Goal: Task Accomplishment & Management: Complete application form

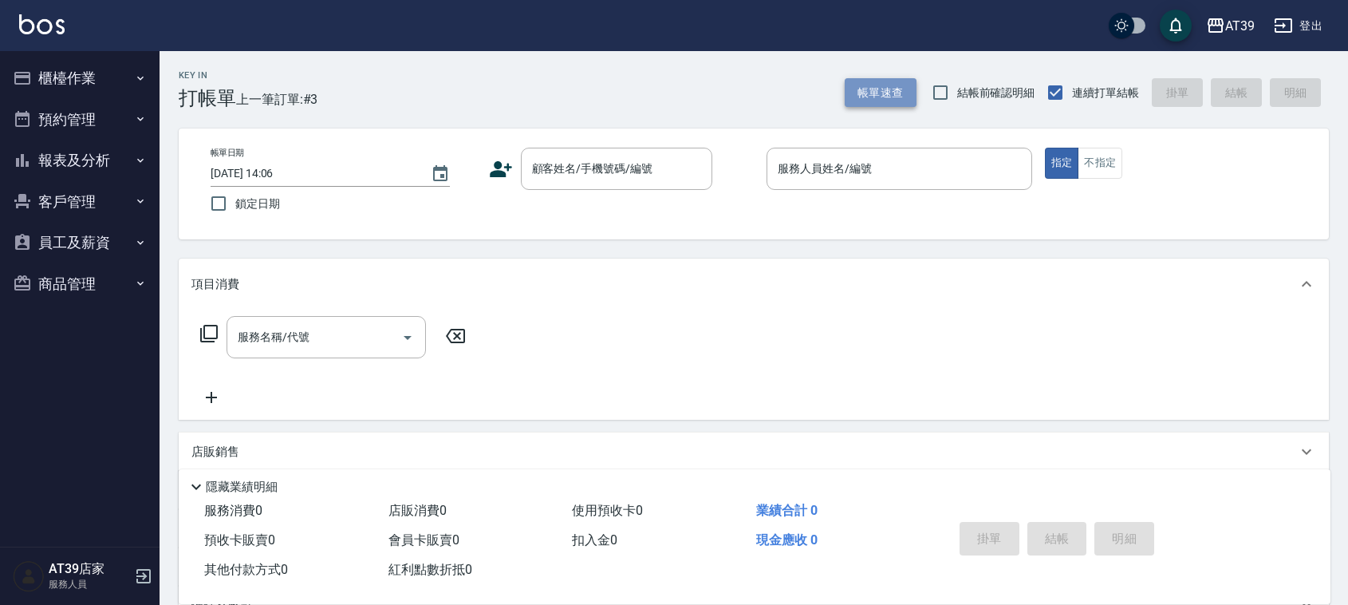
click at [872, 86] on button "帳單速查" at bounding box center [881, 93] width 72 height 30
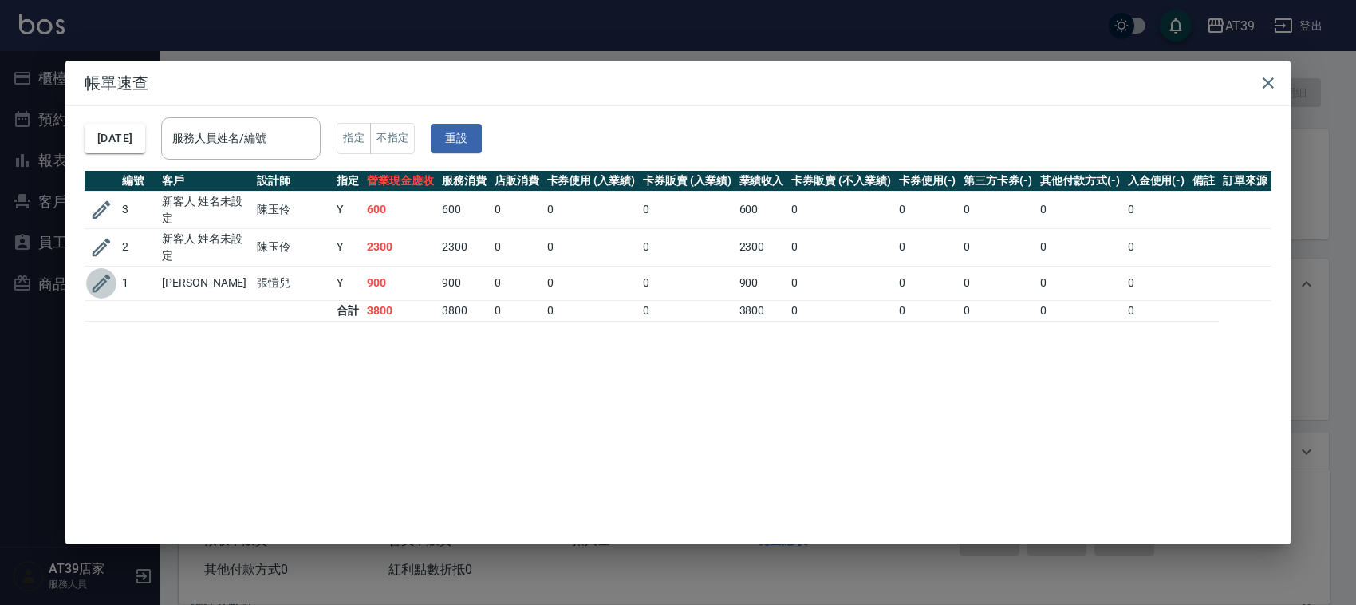
click at [100, 274] on icon "button" at bounding box center [101, 283] width 24 height 24
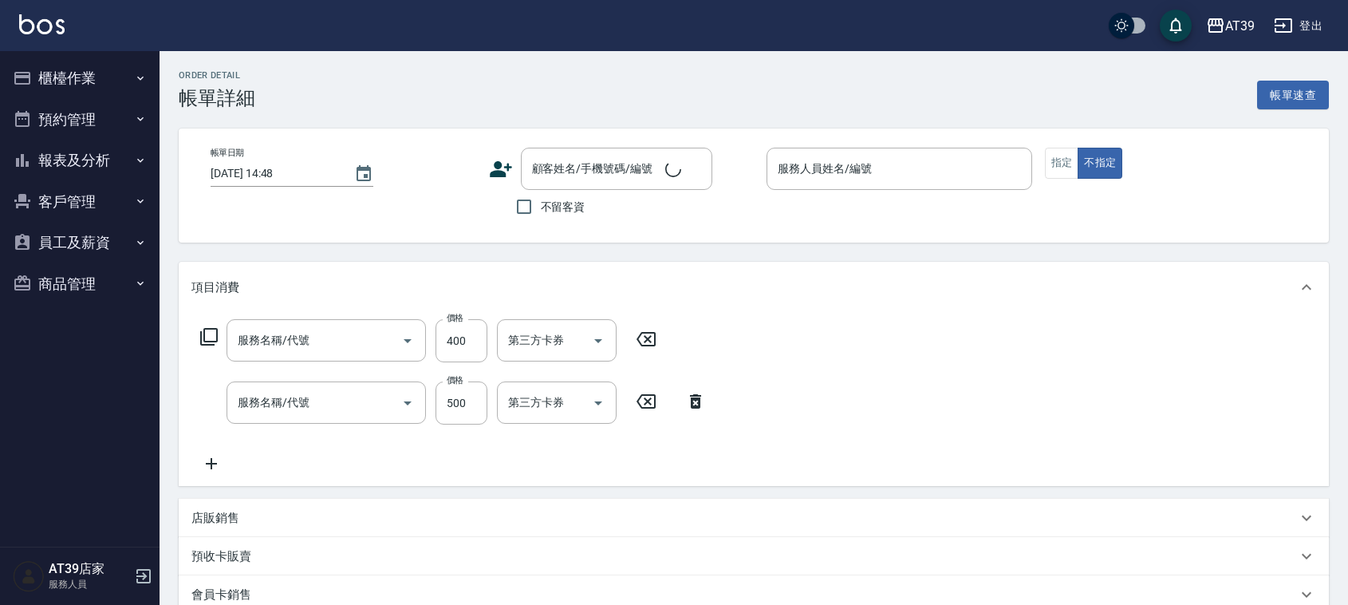
type input "2025/09/19 13:14"
type input "愷爾-5"
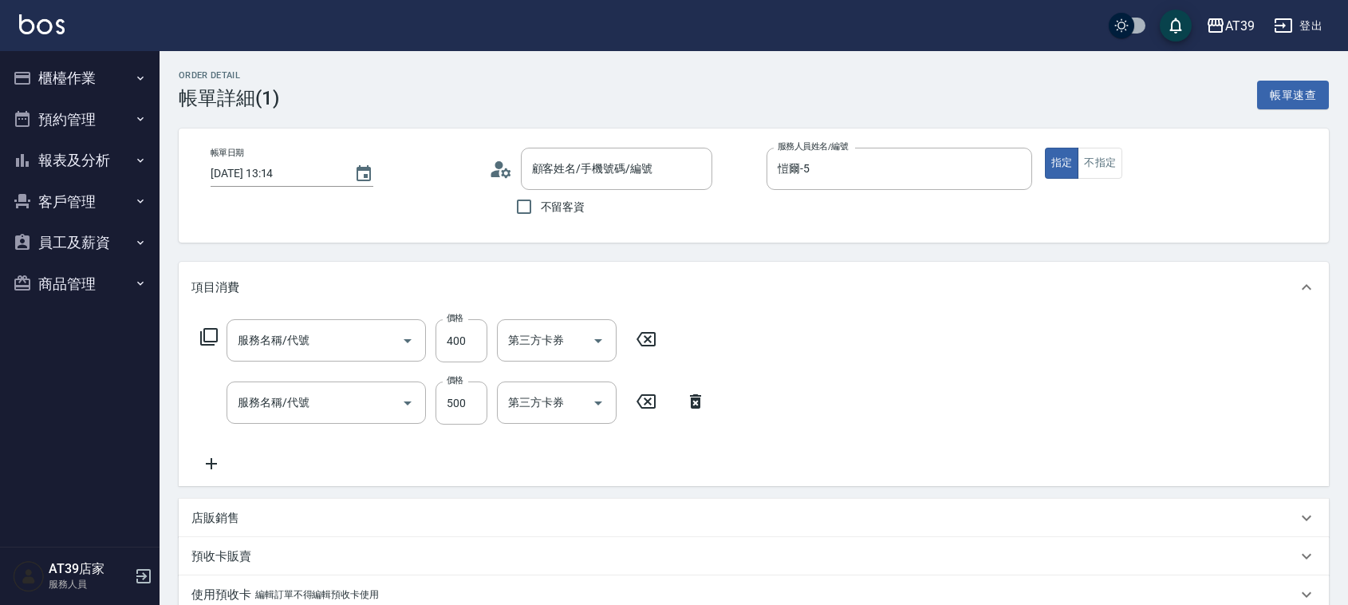
type input "B級洗+剪(203)"
type input "Alan/0903721250/5"
click at [248, 249] on div "Order detail 帳單詳細 (1) 帳單速查 帳單日期 2025/09/19 13:14 顧客姓名/手機號碼/編號 Alan/0903721250/5…" at bounding box center [754, 472] width 1189 height 842
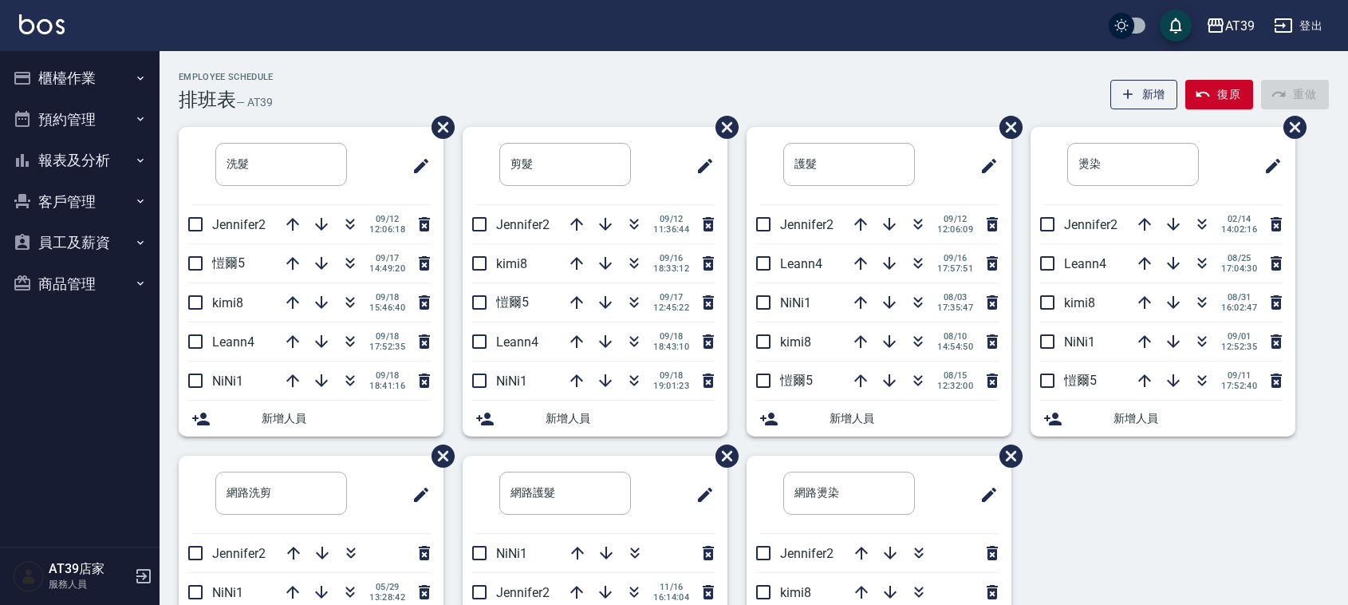
click at [501, 45] on div "AT39 登出" at bounding box center [674, 25] width 1348 height 51
click at [625, 299] on icon "button" at bounding box center [634, 302] width 19 height 19
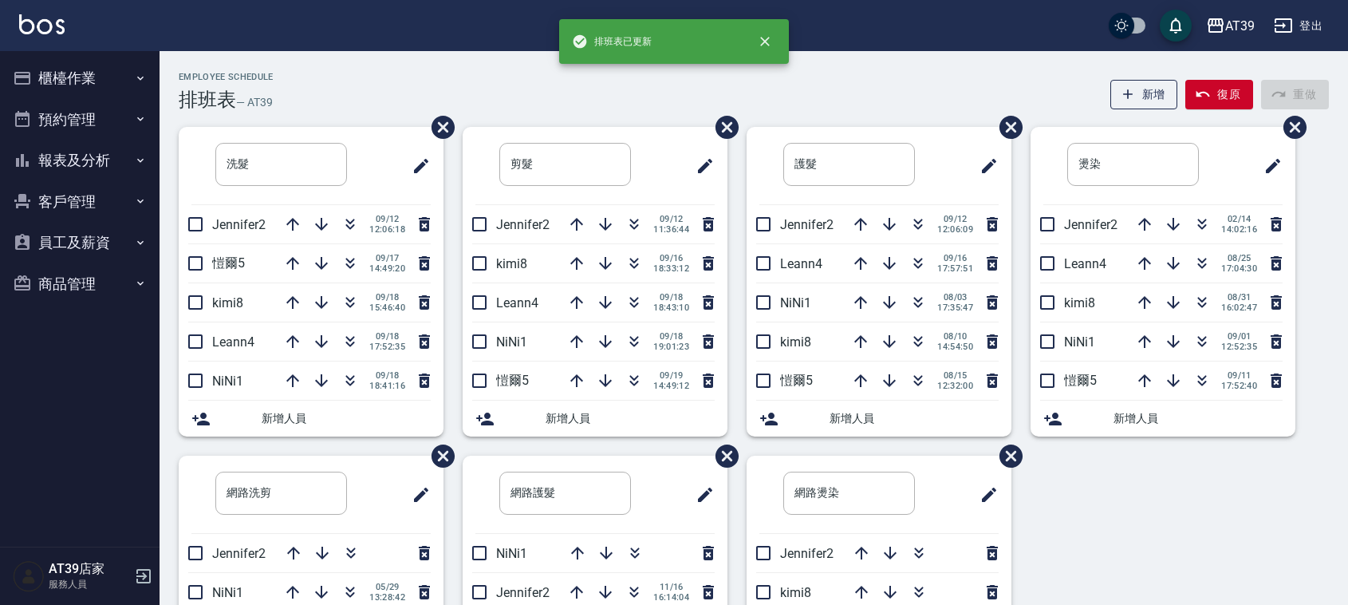
click at [606, 86] on div "Employee Schedule 排班表 — AT39 新增 復原 重做" at bounding box center [754, 91] width 1150 height 39
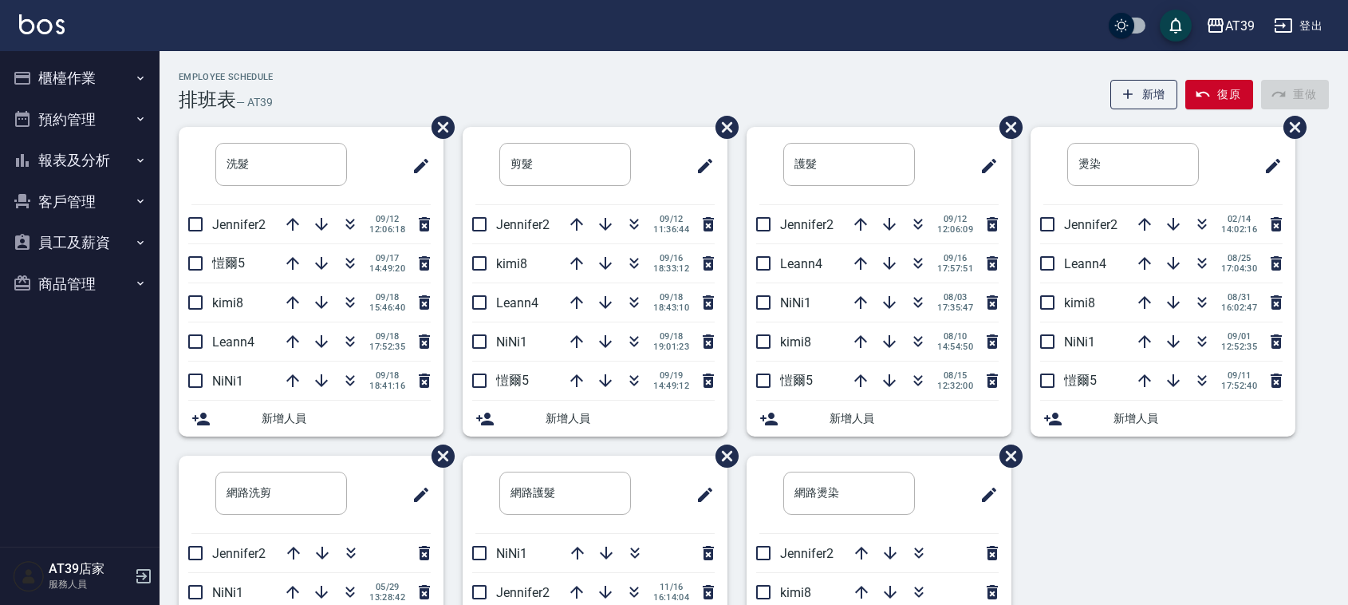
click at [606, 86] on div "Employee Schedule 排班表 — AT39 新增 復原 重做" at bounding box center [754, 91] width 1150 height 39
click at [606, 85] on div "Employee Schedule 排班表 — AT39 新增 復原 重做" at bounding box center [754, 91] width 1150 height 39
click at [603, 57] on div "Employee Schedule 排班表 — AT39 新增 復原 重做 洗髮 ​ Jennifer2 09/12 12:06:18 愷爾5 09/17 1…" at bounding box center [754, 421] width 1189 height 740
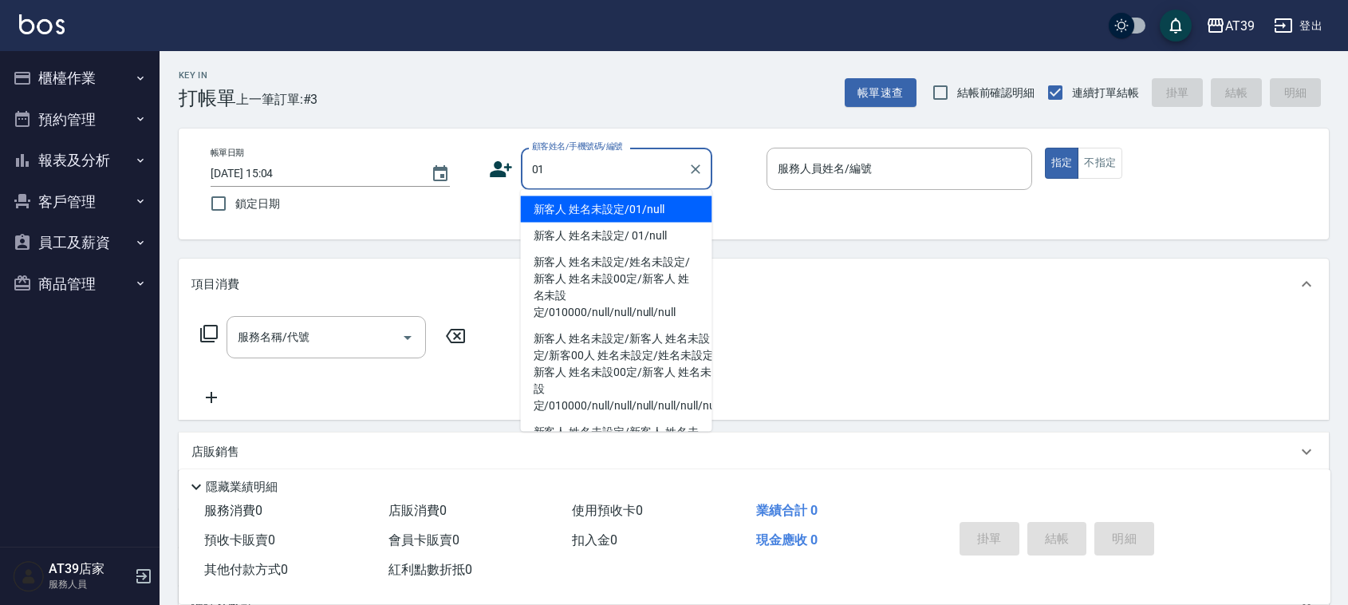
type input "新客人 姓名未設定/01/null"
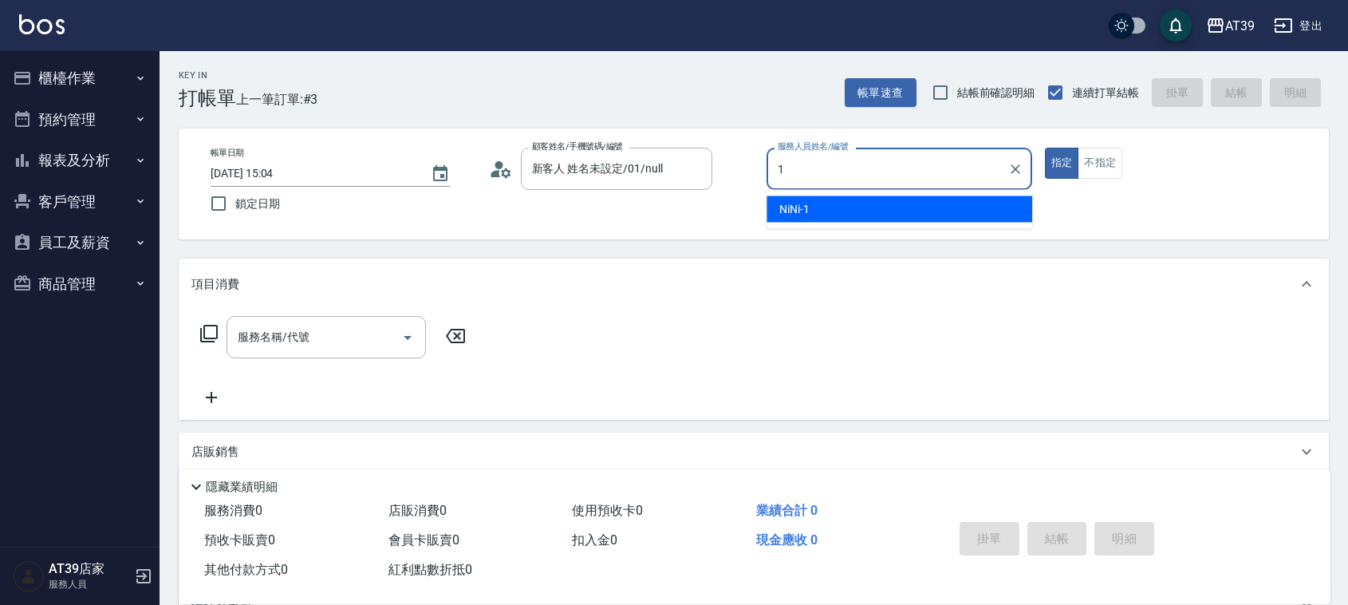
type input "NiNi-1"
type button "true"
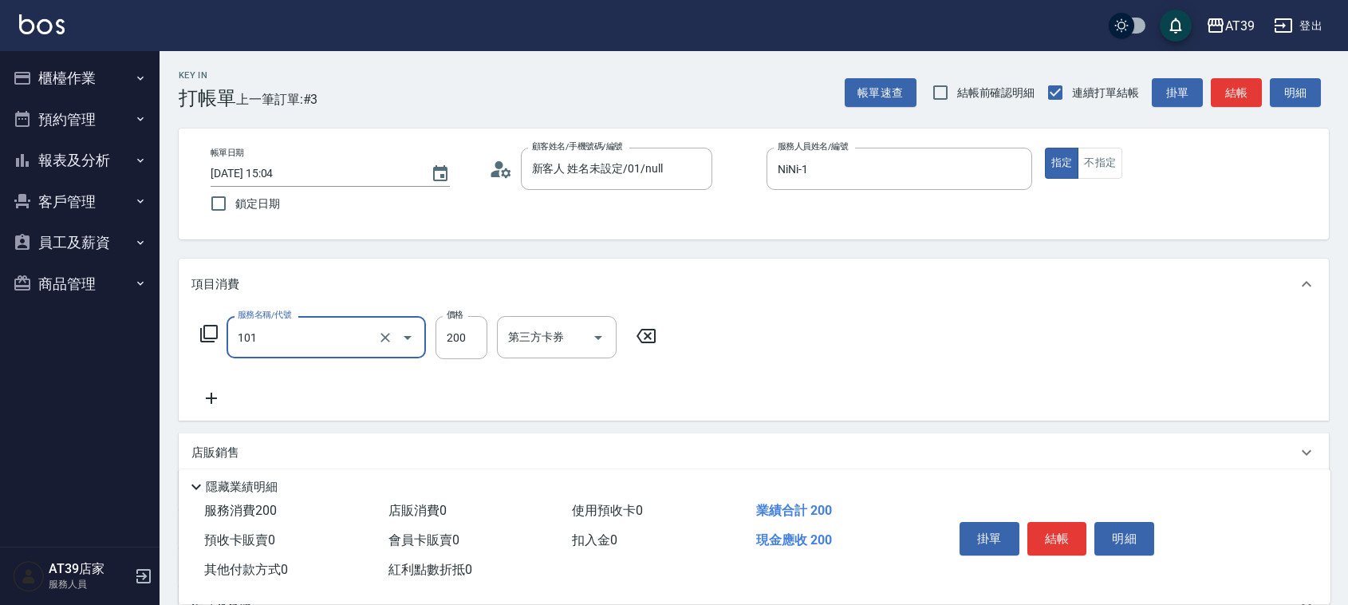
type input "洗髮(101)"
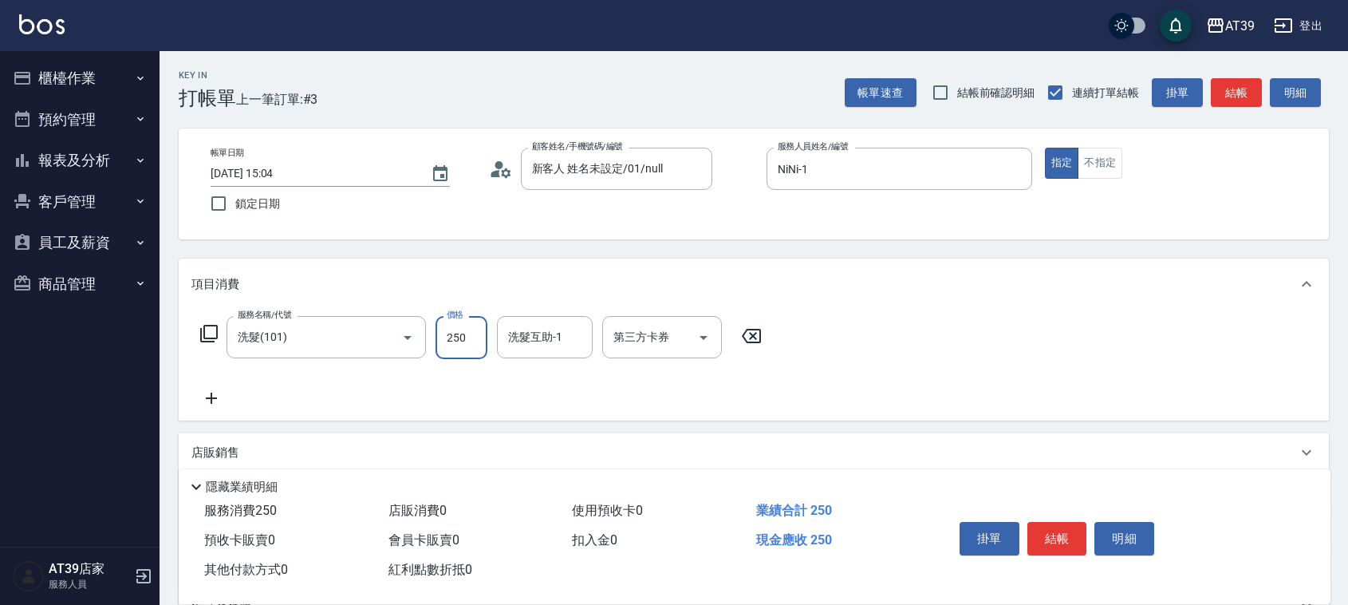
type input "250"
type input "芊芊-27"
click at [1238, 100] on button "結帳" at bounding box center [1236, 93] width 51 height 30
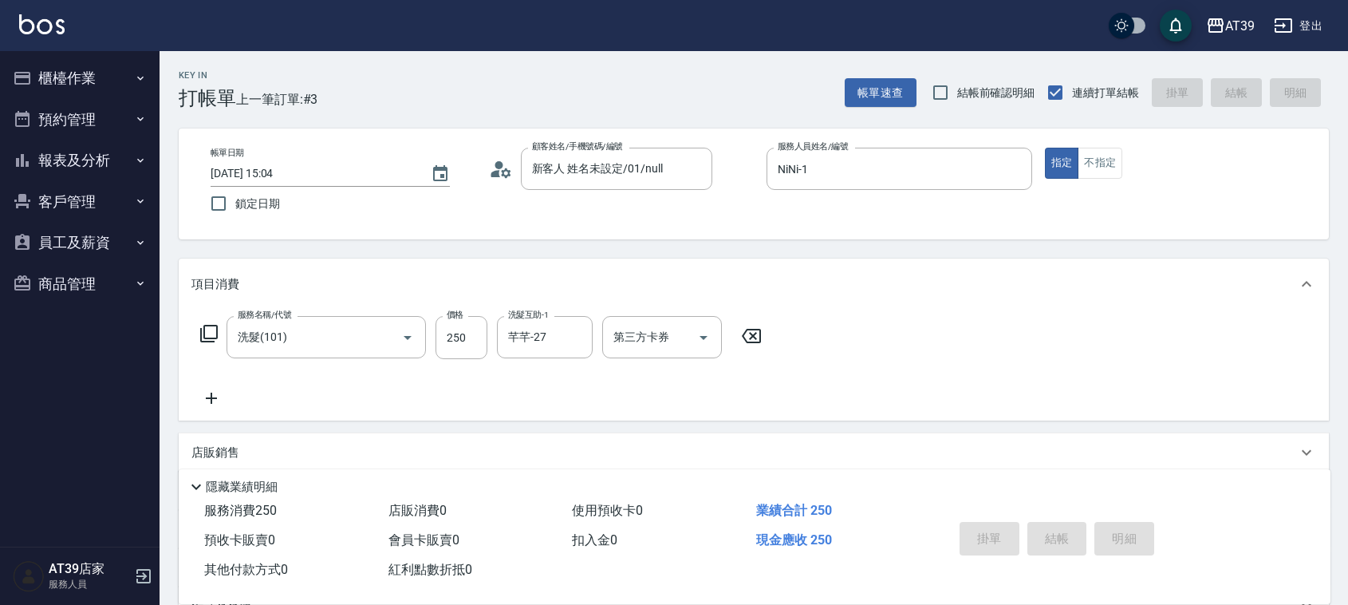
type input "2025/09/19 15:05"
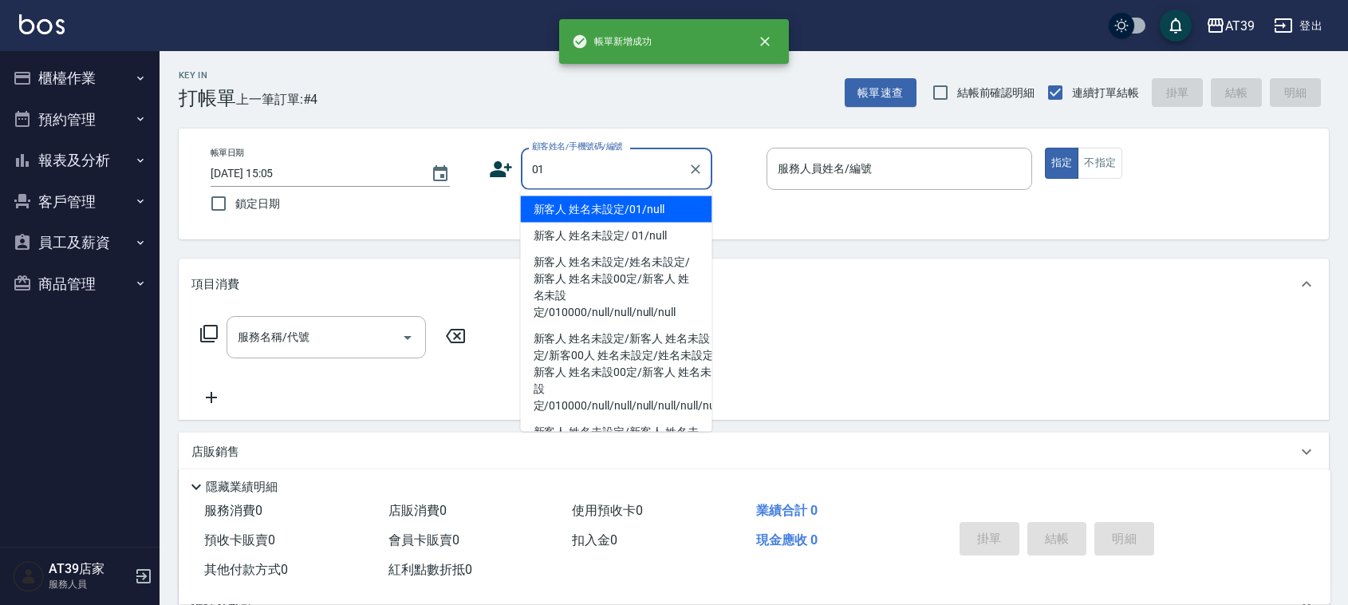
type input "新客人 姓名未設定/01/null"
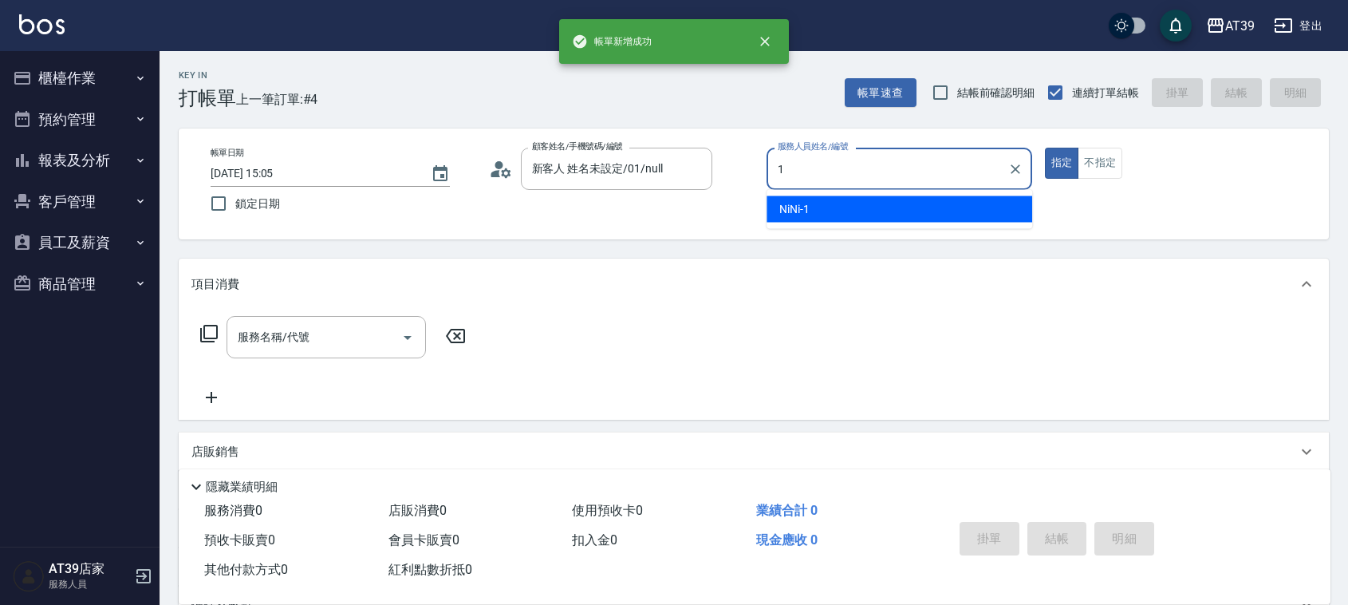
type input "NiNi-1"
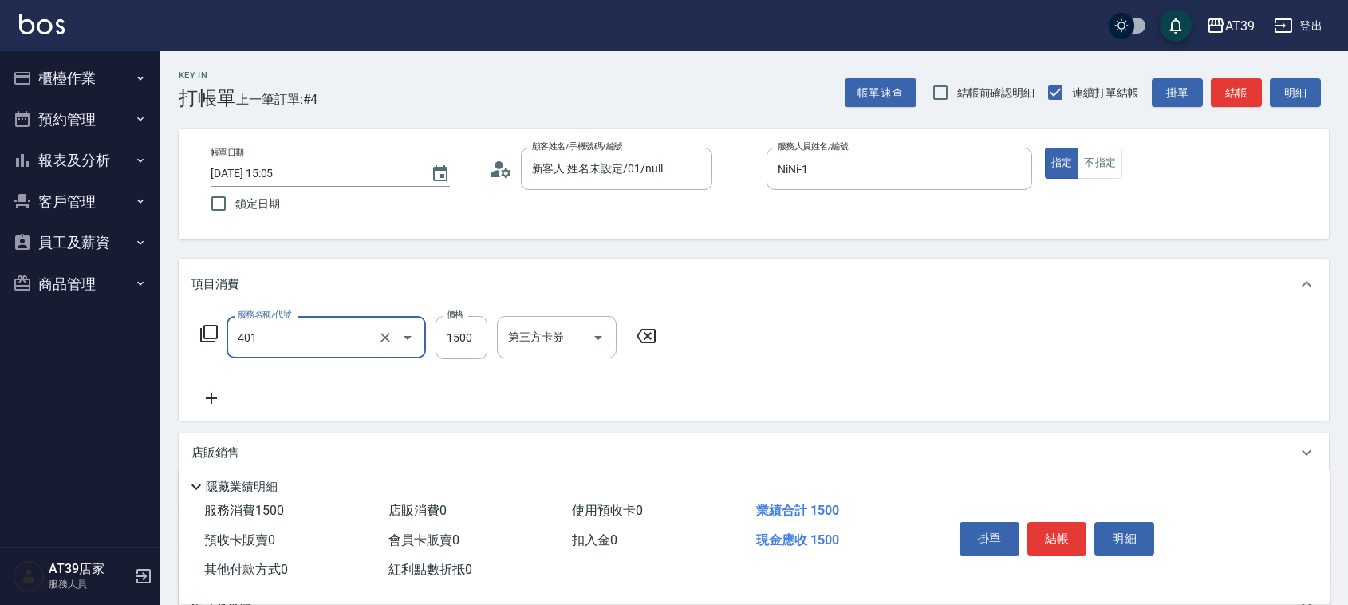
type input "基本染髮(401)"
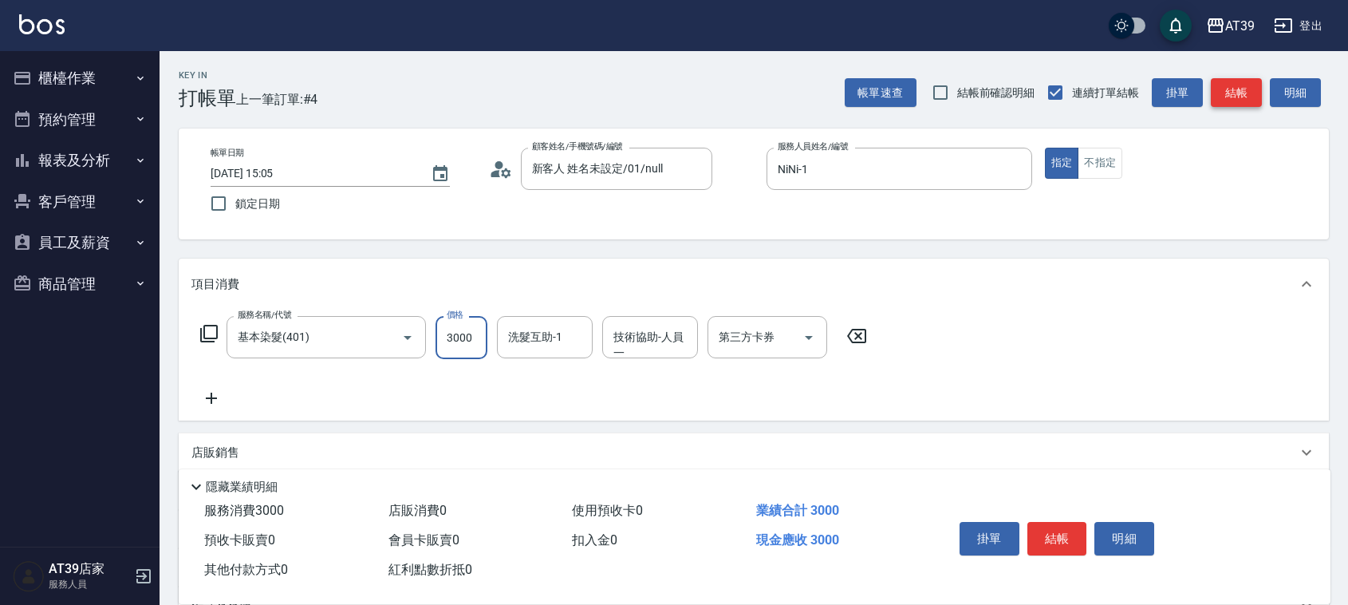
type input "3000"
click at [1239, 90] on button "結帳" at bounding box center [1236, 93] width 51 height 30
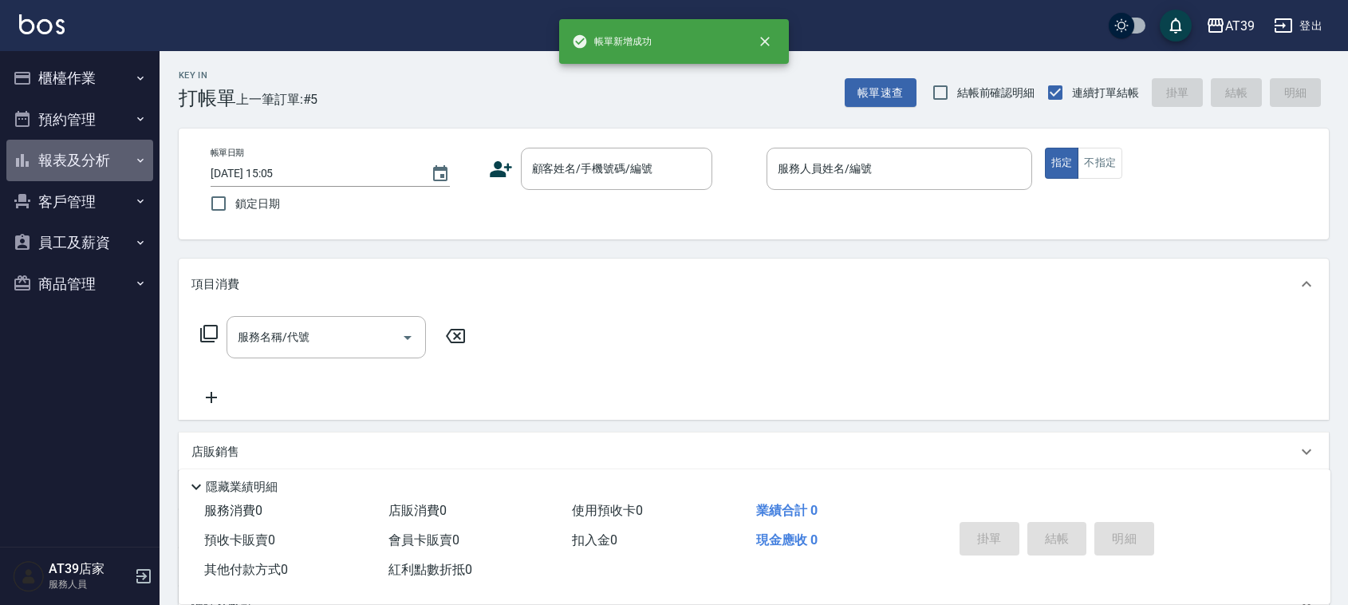
click at [97, 148] on button "報表及分析" at bounding box center [79, 160] width 147 height 41
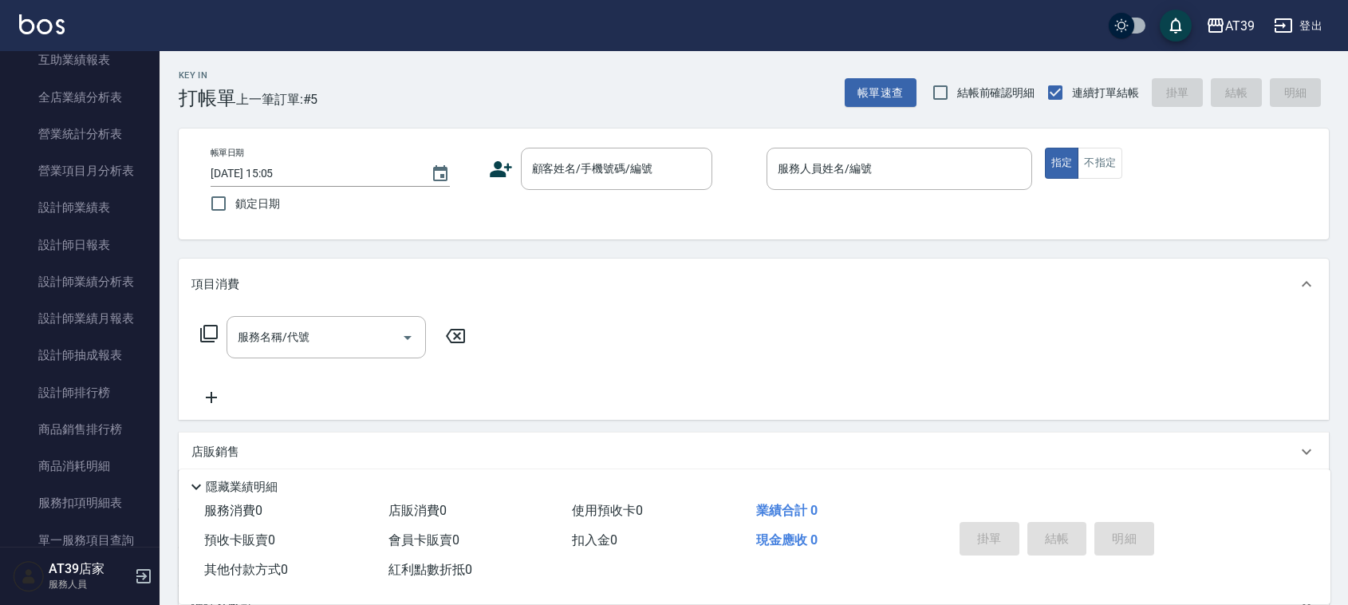
scroll to position [408, 0]
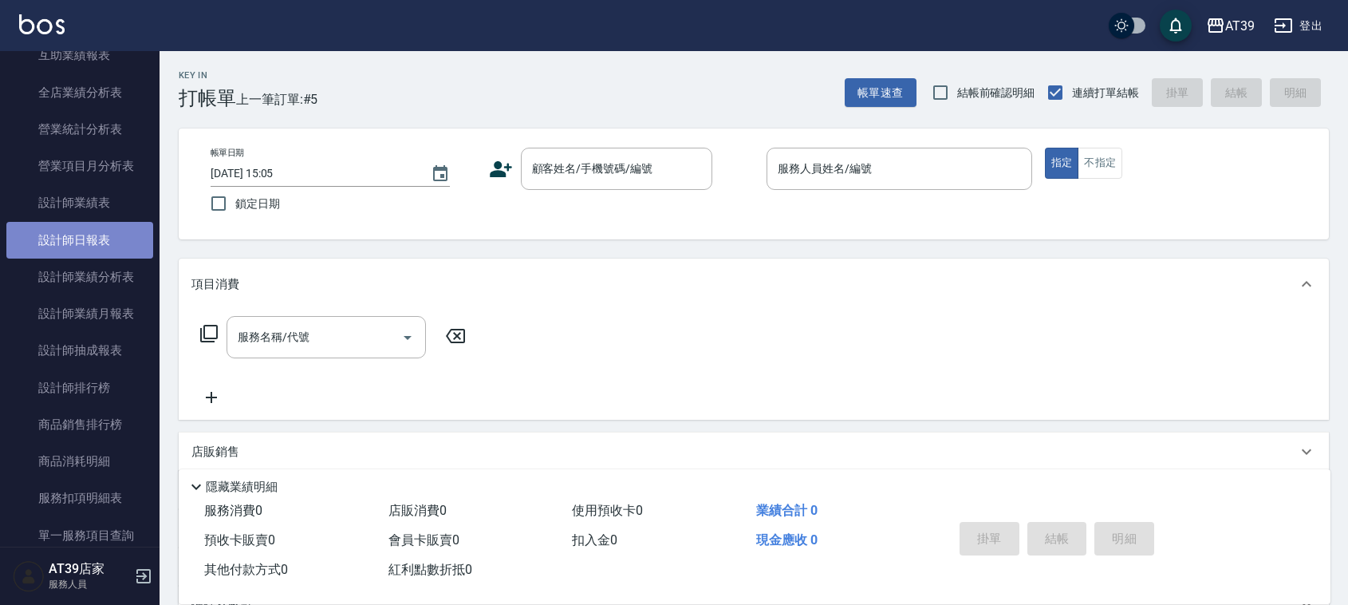
click at [97, 225] on link "設計師日報表" at bounding box center [79, 240] width 147 height 37
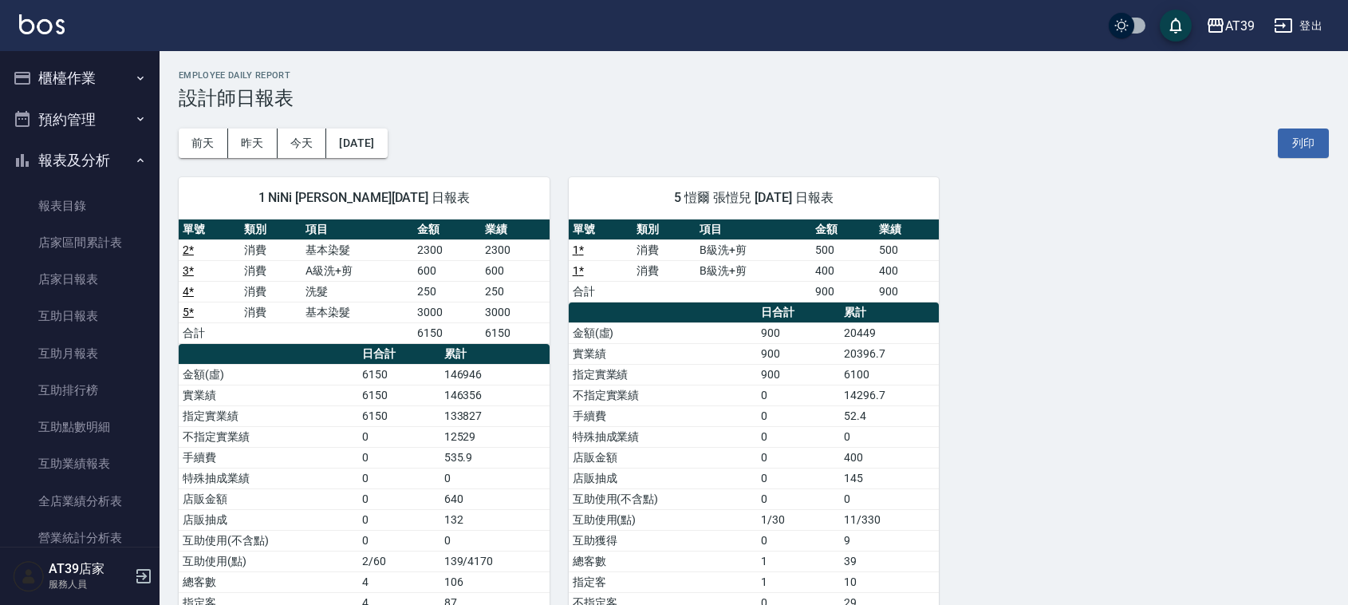
click at [112, 73] on button "櫃檯作業" at bounding box center [79, 77] width 147 height 41
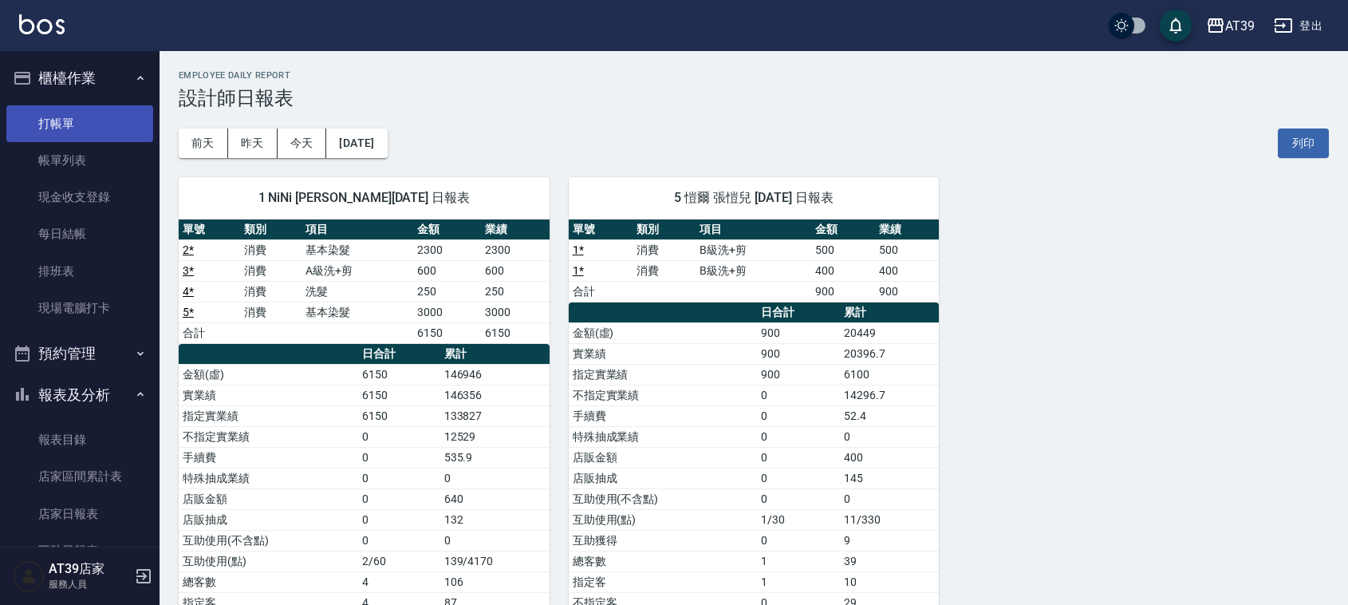
click at [78, 122] on link "打帳單" at bounding box center [79, 123] width 147 height 37
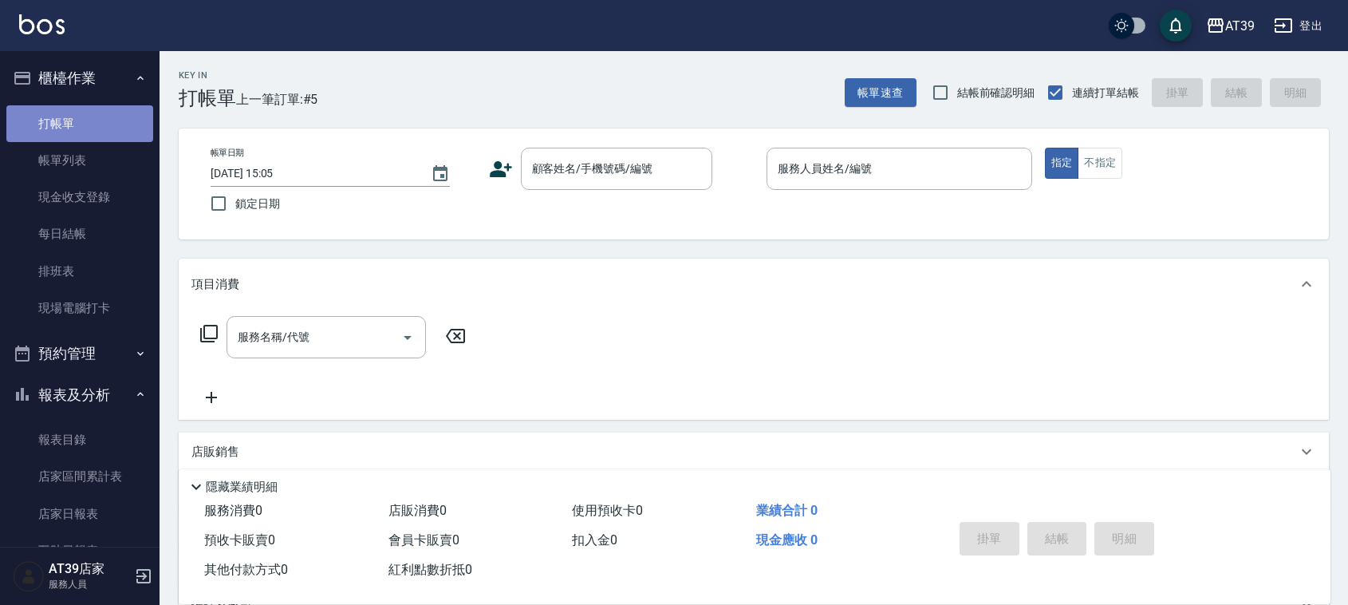
click at [82, 129] on link "打帳單" at bounding box center [79, 123] width 147 height 37
click at [564, 164] on div "顧客姓名/手機號碼/編號 顧客姓名/手機號碼/編號" at bounding box center [616, 169] width 191 height 42
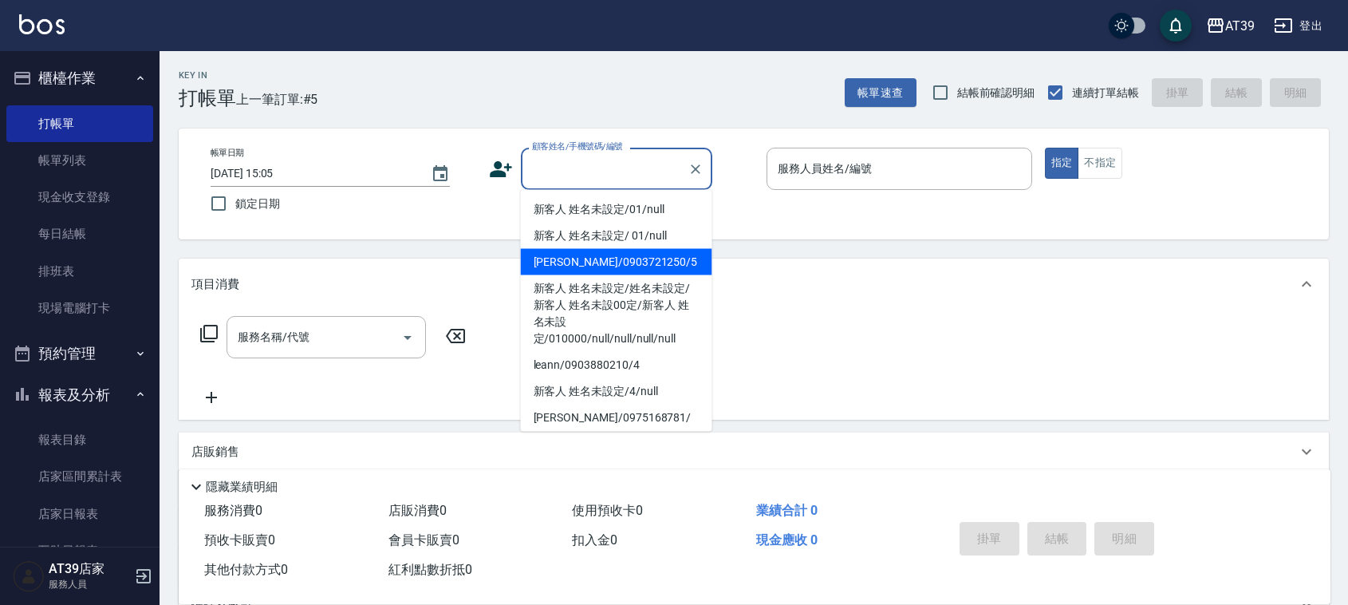
click at [583, 259] on li "Alan/0903721250/5" at bounding box center [616, 262] width 191 height 26
type input "Alan/0903721250/5"
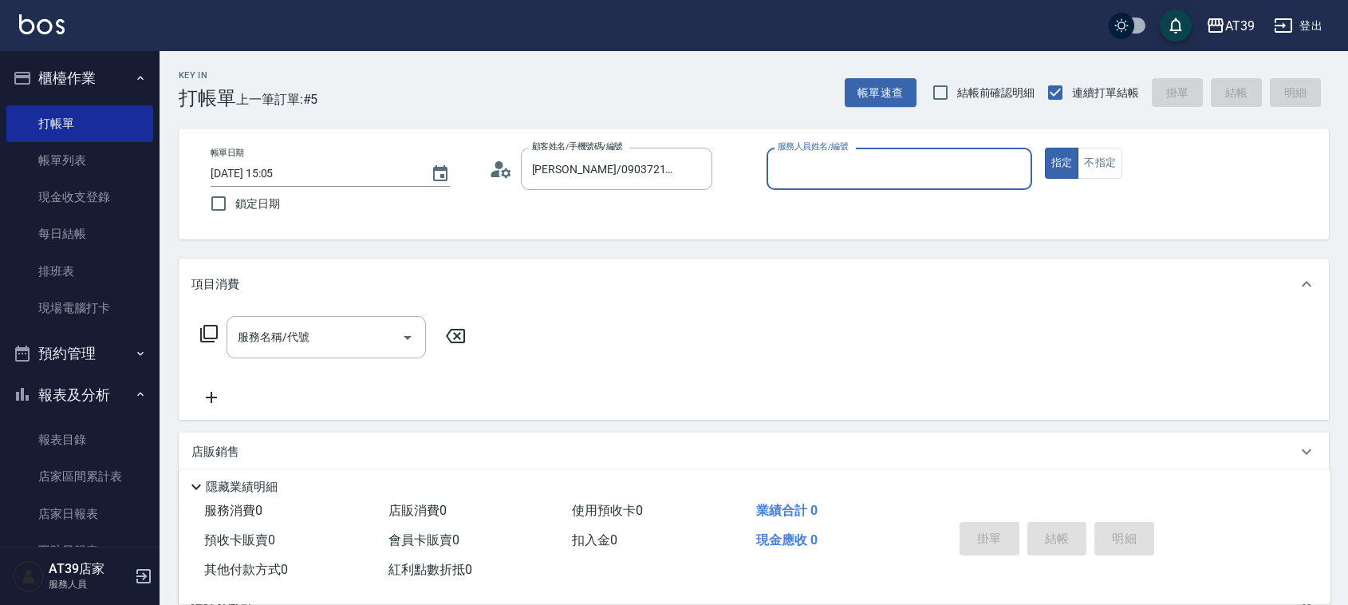
type input "愷爾-5"
click at [1107, 156] on button "不指定" at bounding box center [1100, 163] width 45 height 31
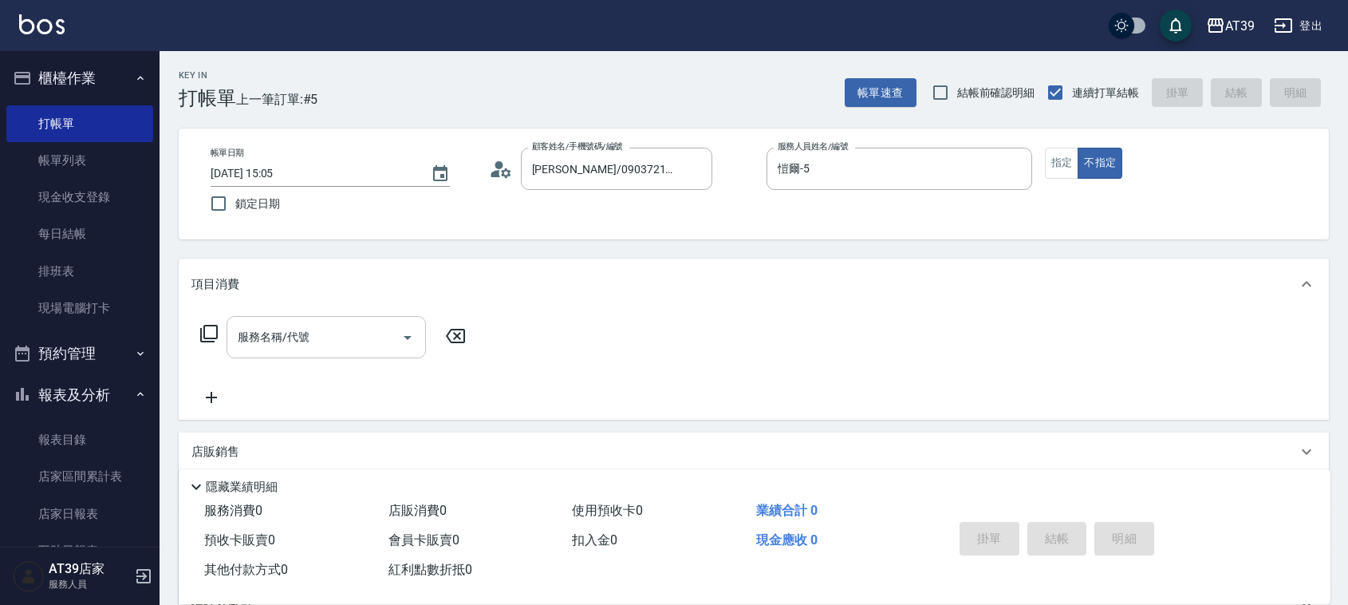
click at [325, 321] on div "服務名稱/代號" at bounding box center [326, 337] width 199 height 42
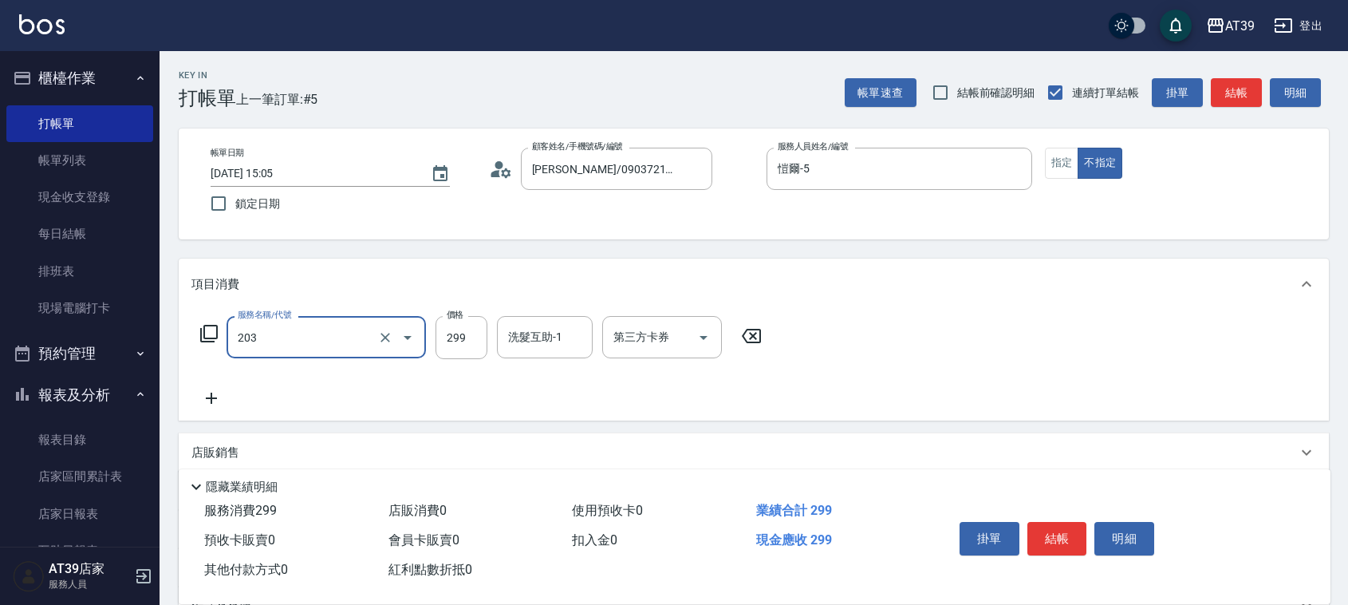
type input "B級洗+剪(203)"
type input "400"
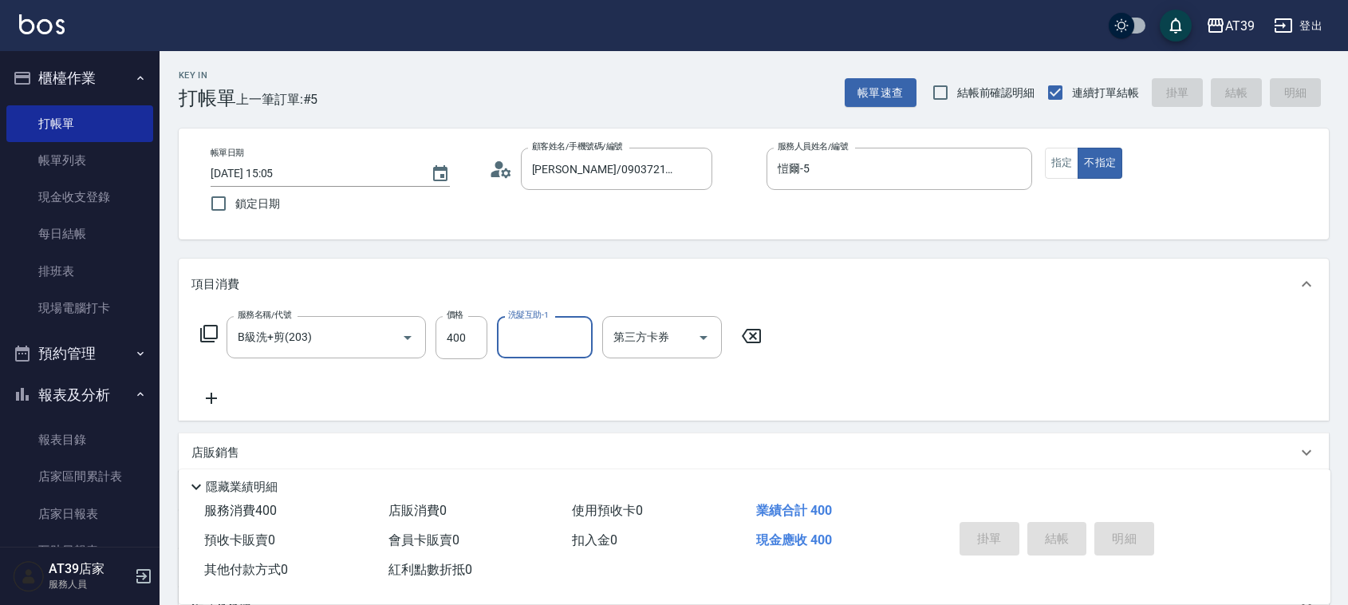
type input "2025/09/19 15:24"
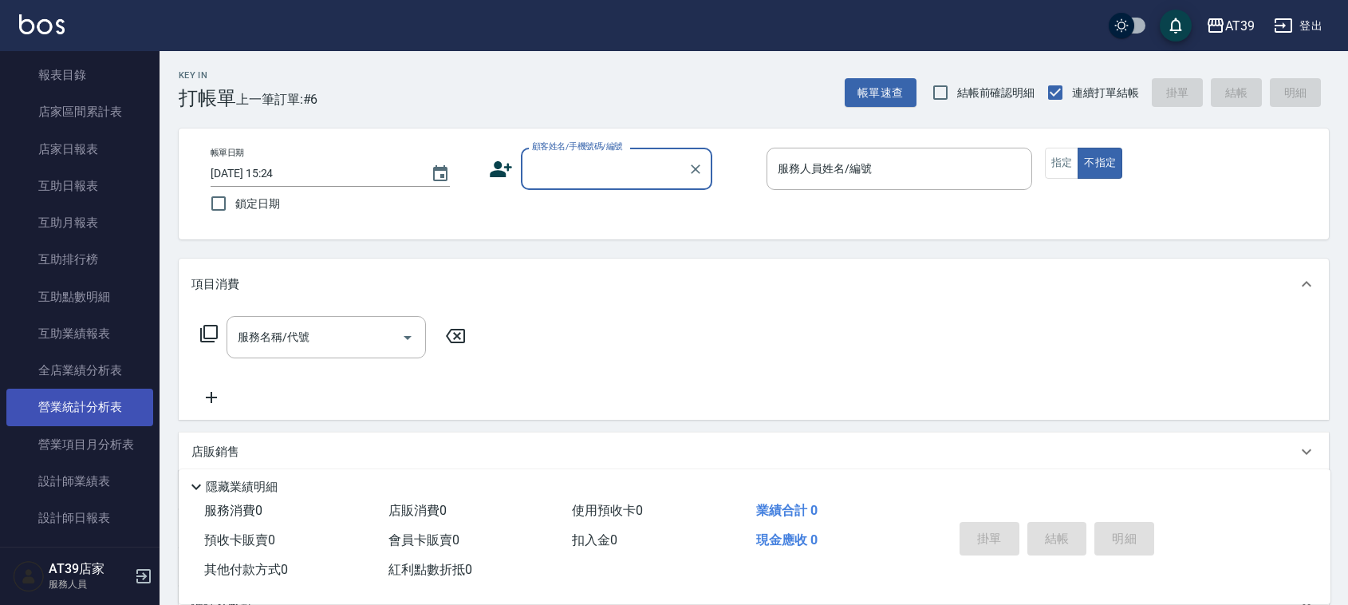
scroll to position [399, 0]
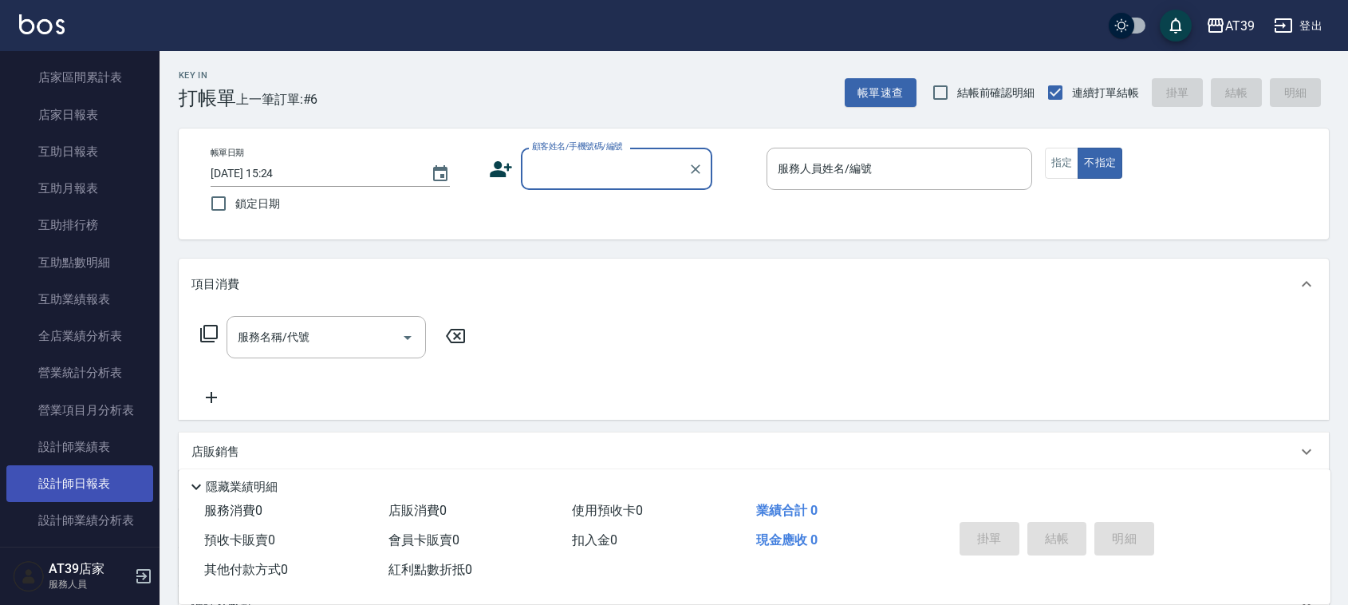
click at [90, 469] on link "設計師日報表" at bounding box center [79, 483] width 147 height 37
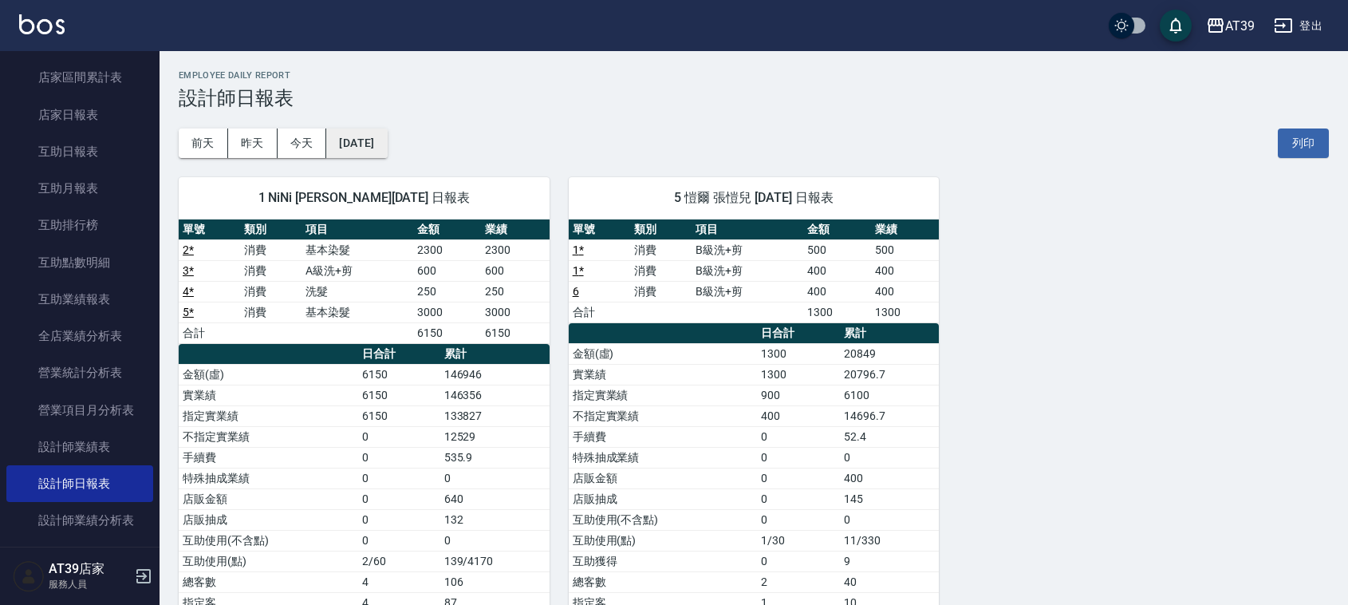
click at [387, 134] on button "2025/09/19" at bounding box center [356, 143] width 61 height 30
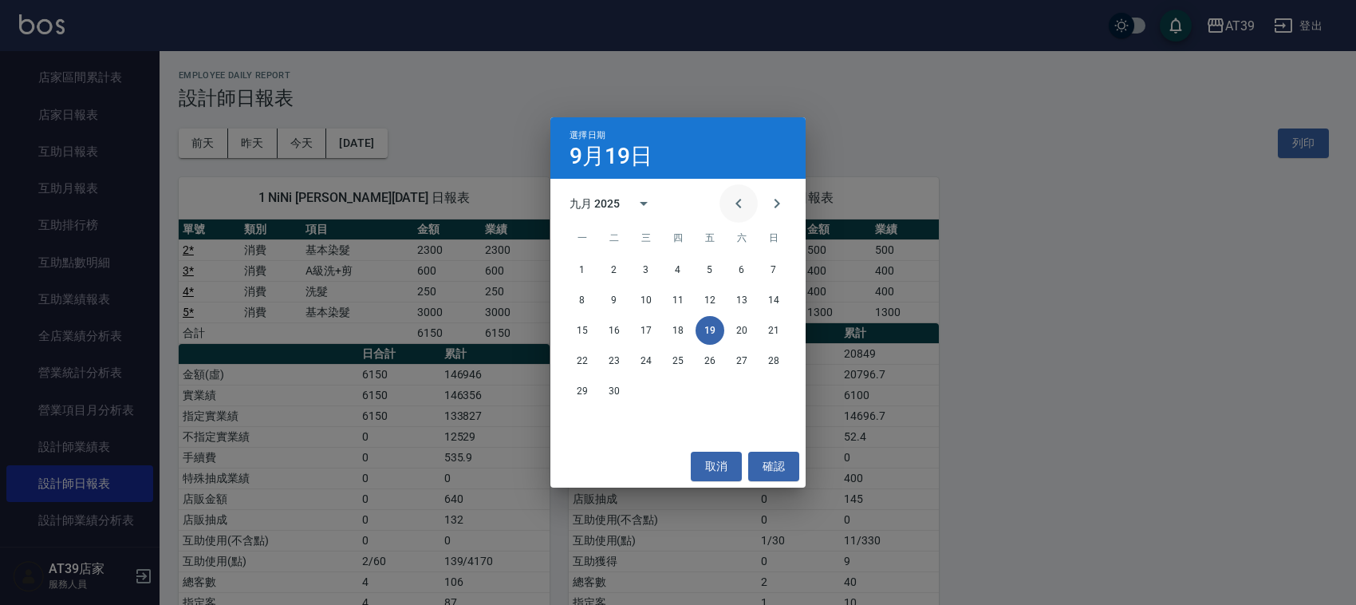
click at [746, 205] on icon "Previous month" at bounding box center [738, 203] width 19 height 19
click at [608, 361] on button "19" at bounding box center [614, 360] width 29 height 29
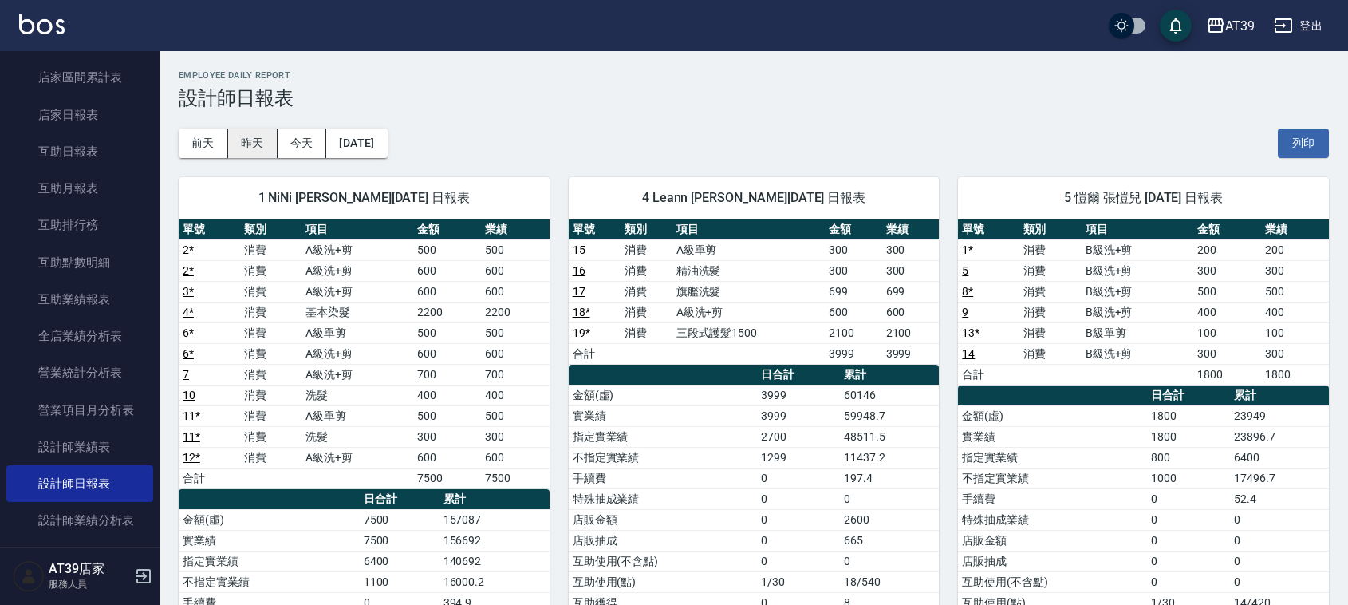
click at [243, 138] on button "昨天" at bounding box center [252, 143] width 49 height 30
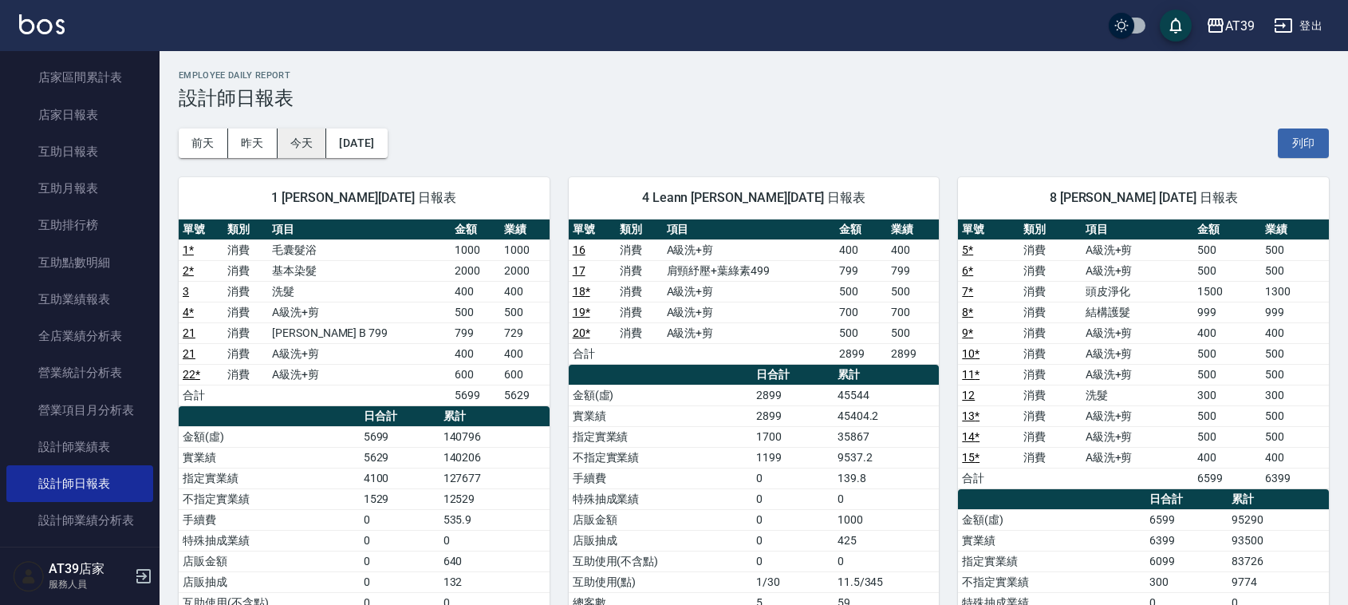
click at [300, 136] on button "今天" at bounding box center [302, 143] width 49 height 30
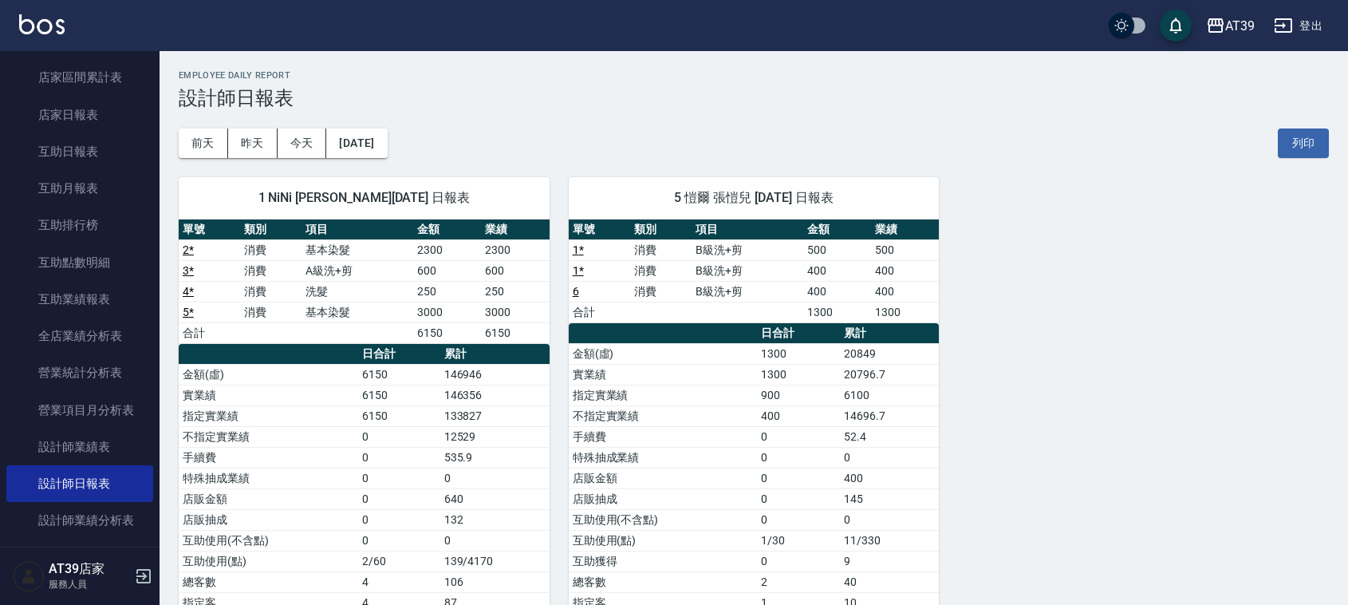
click at [37, 34] on img at bounding box center [41, 24] width 45 height 20
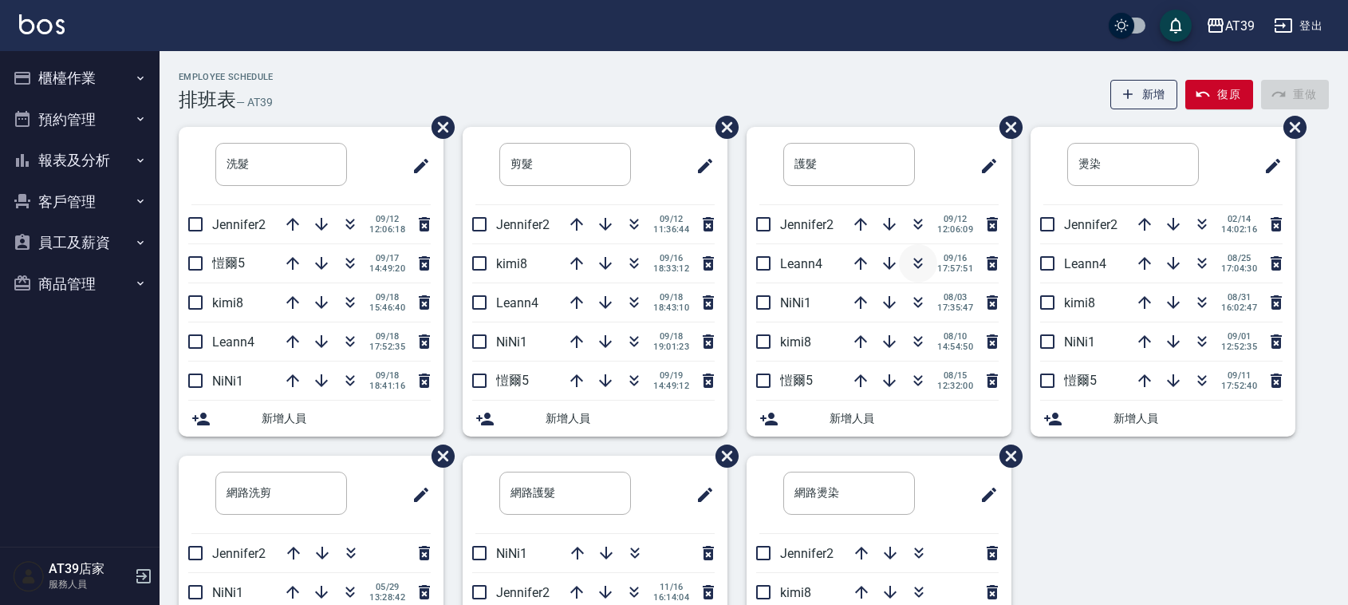
click at [922, 264] on icon "button" at bounding box center [918, 263] width 19 height 19
click at [1197, 261] on icon "button" at bounding box center [1202, 263] width 19 height 19
